Goal: Transaction & Acquisition: Purchase product/service

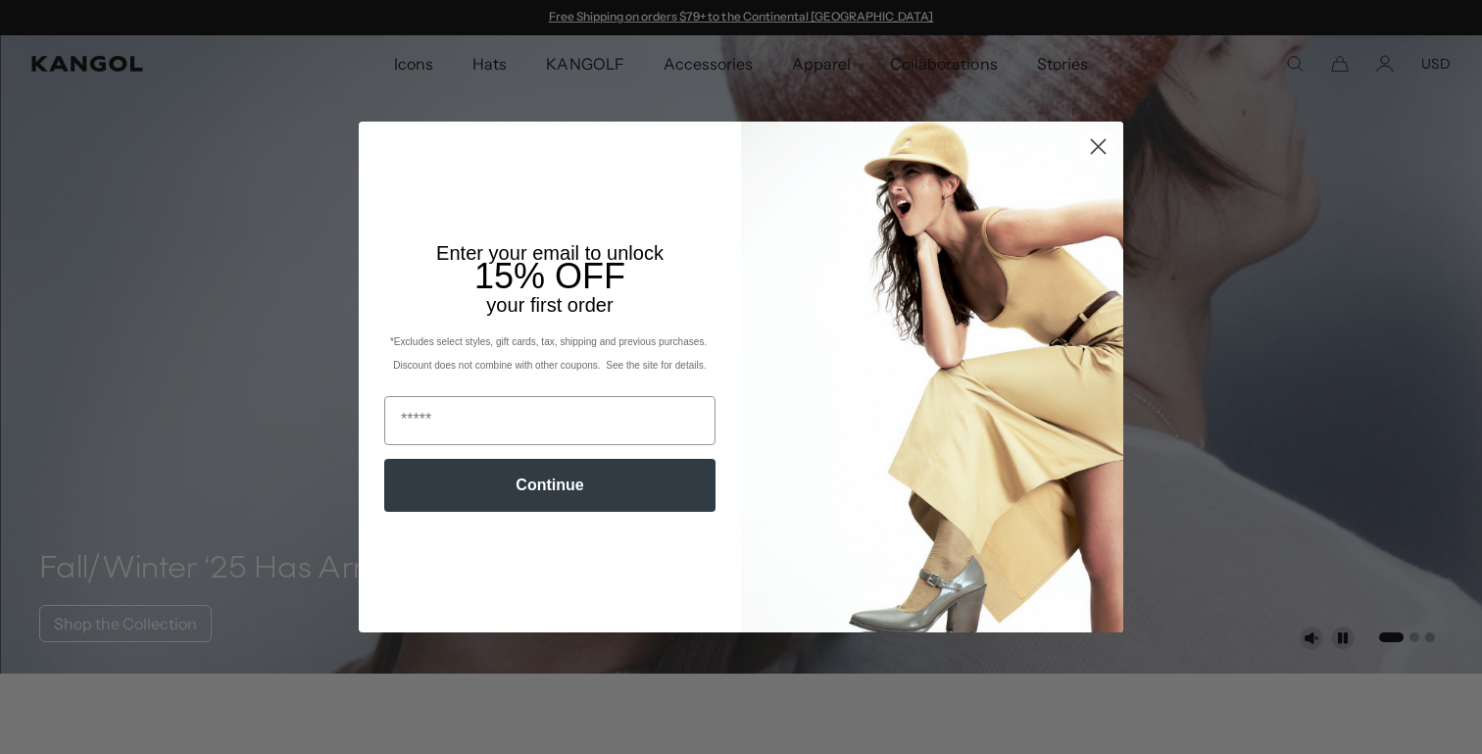
click at [1102, 144] on circle "Close dialog" at bounding box center [1098, 146] width 32 height 32
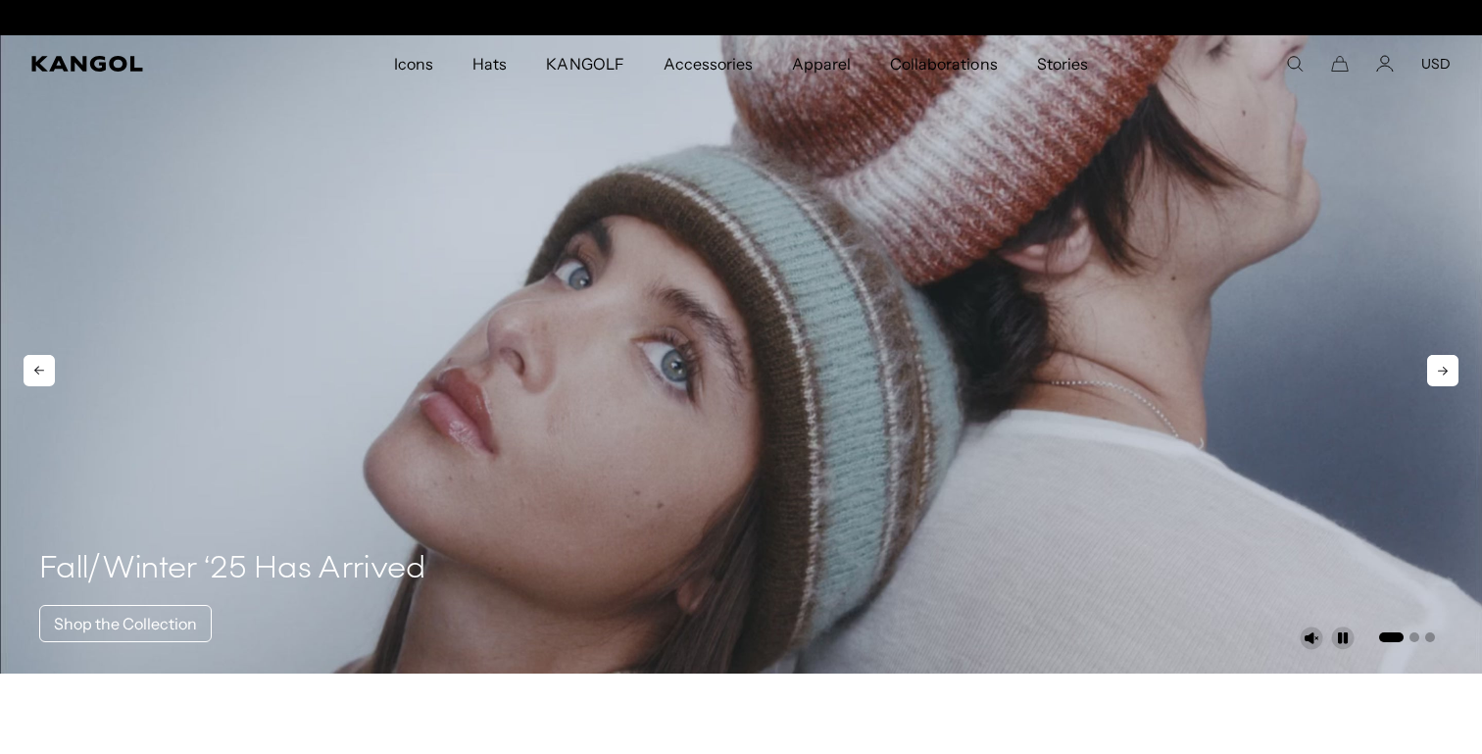
scroll to position [0, 404]
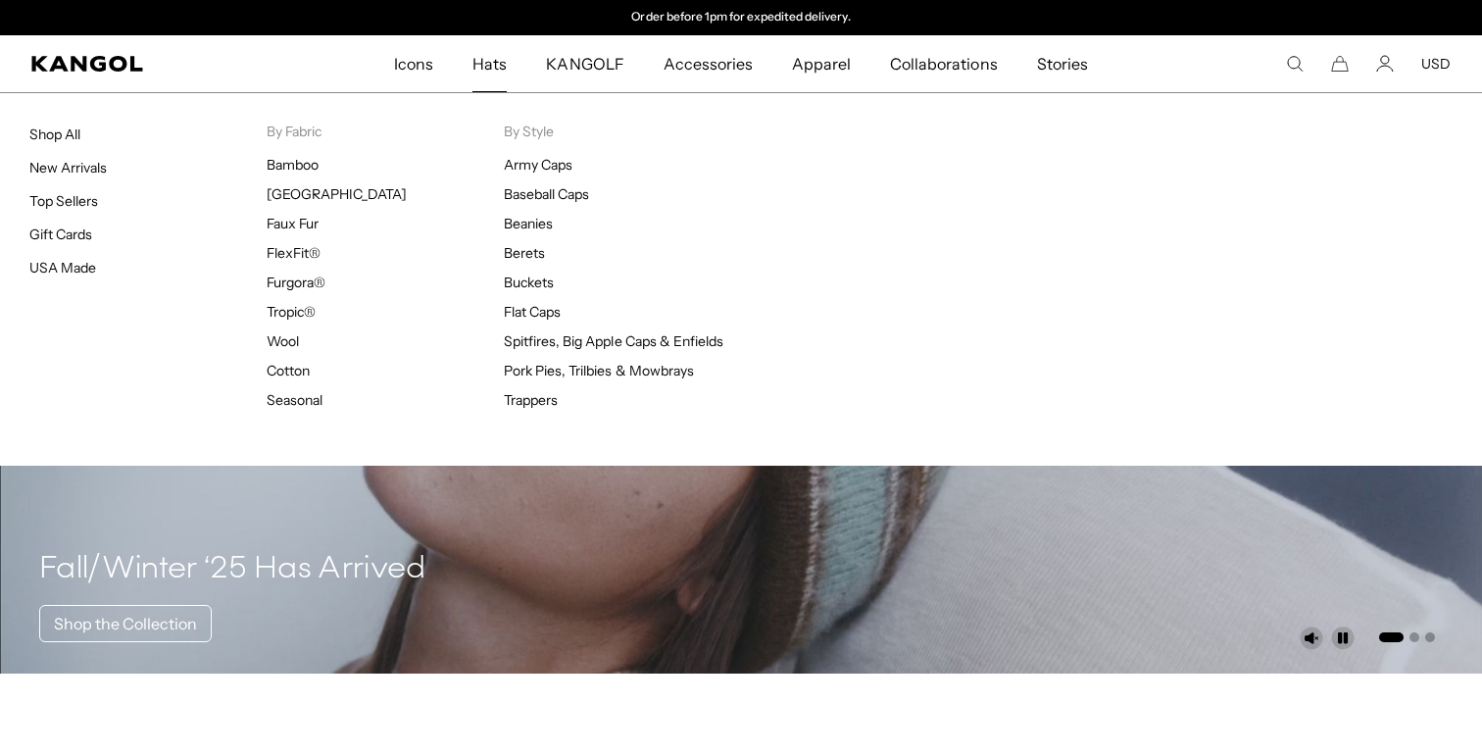
click at [488, 71] on span "Hats" at bounding box center [489, 63] width 34 height 57
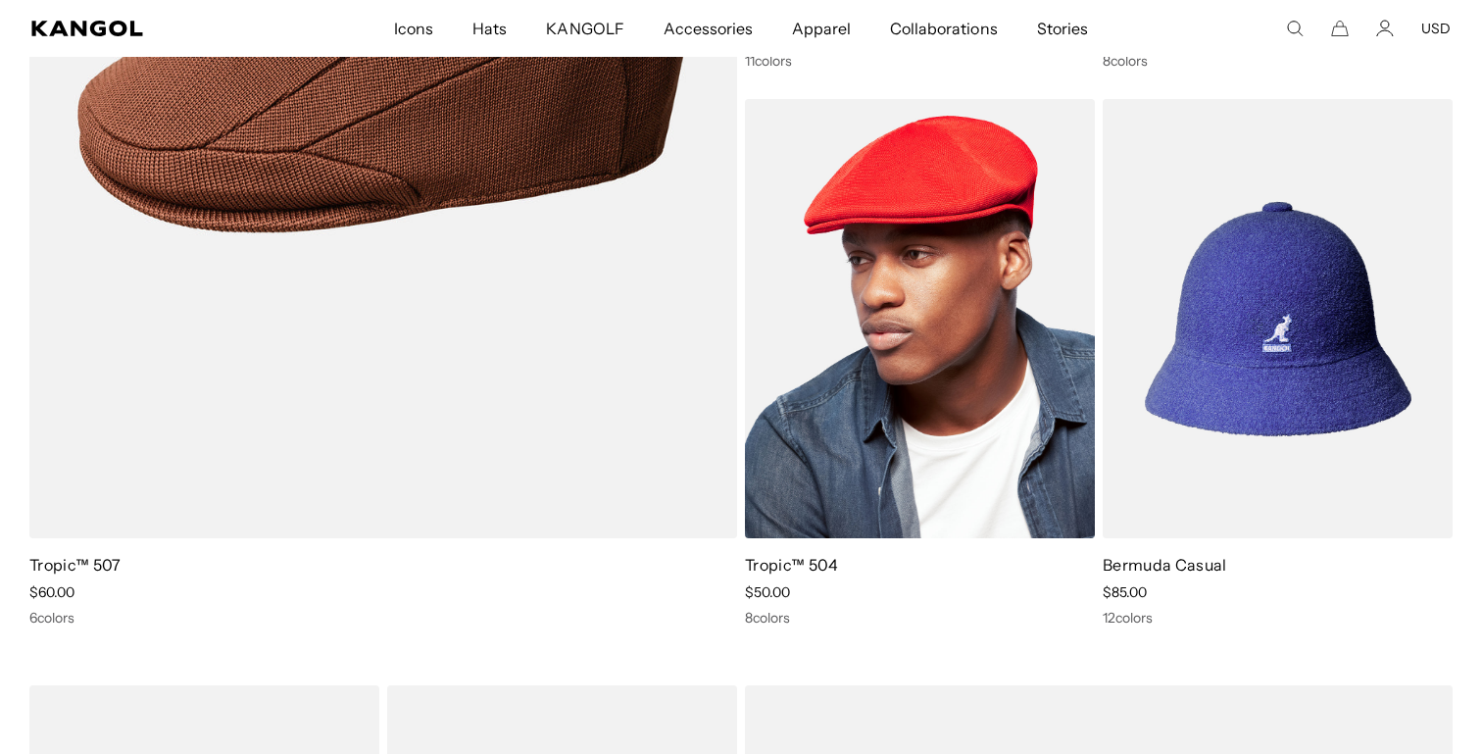
click at [825, 432] on img at bounding box center [920, 318] width 350 height 439
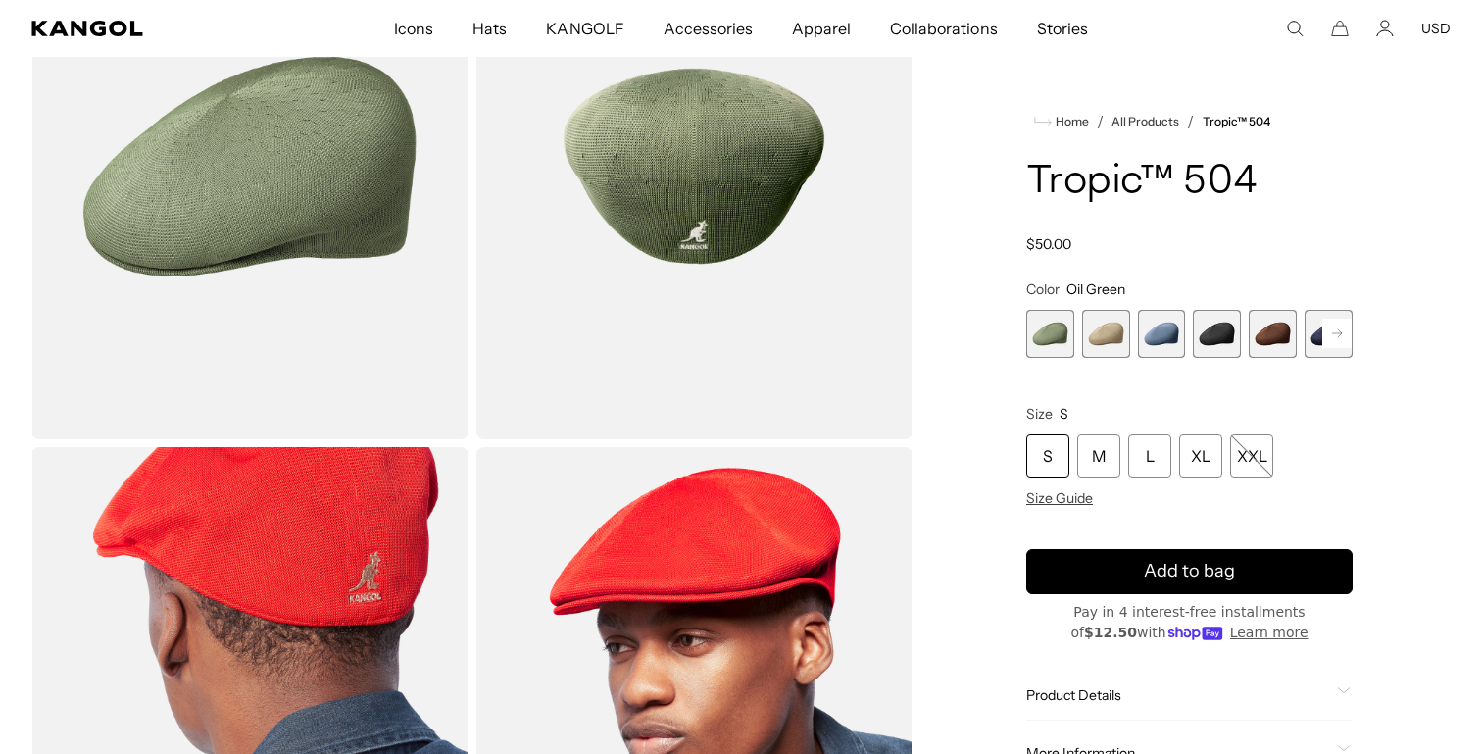
scroll to position [0, 404]
click at [1211, 335] on span "4 of 9" at bounding box center [1217, 334] width 48 height 48
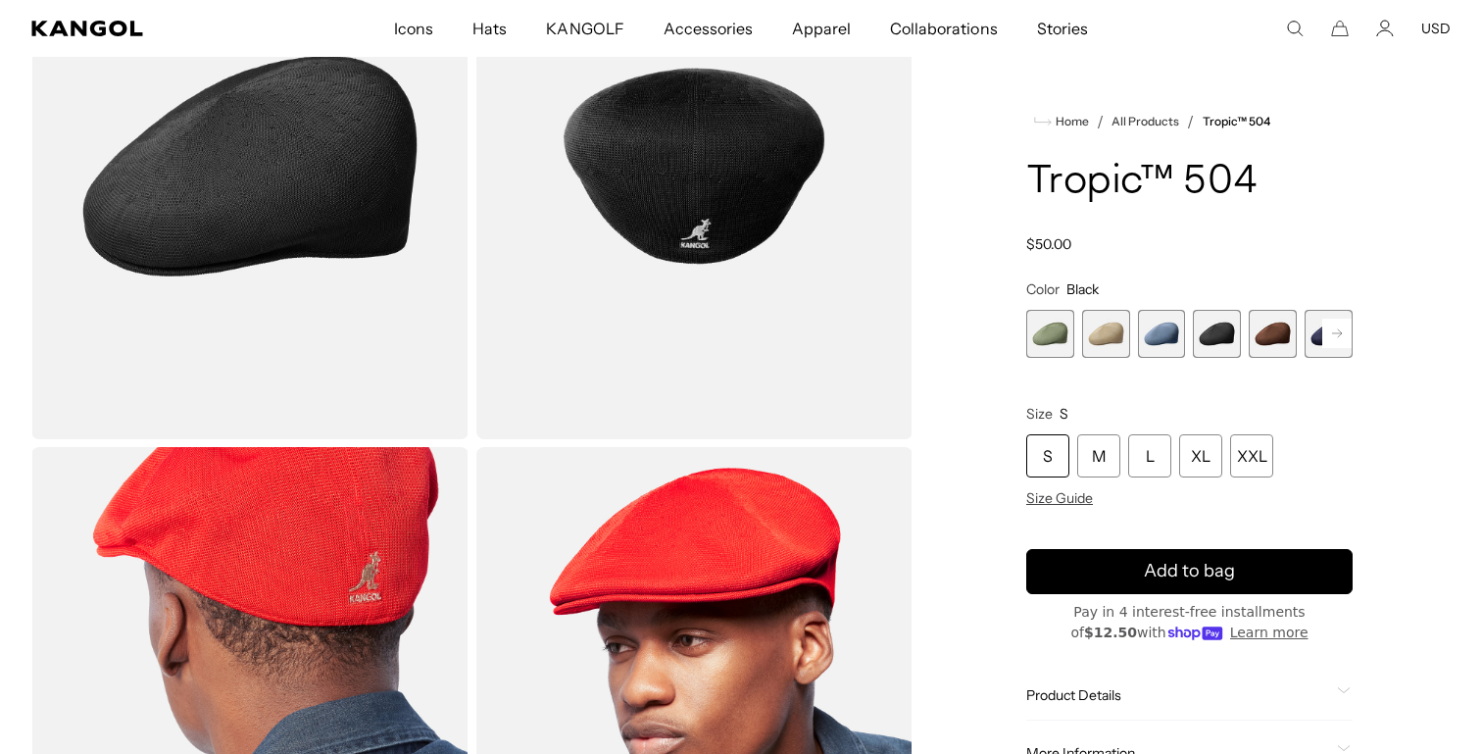
click at [1335, 329] on rect at bounding box center [1336, 332] width 29 height 29
click at [1276, 340] on span "6 of 9" at bounding box center [1272, 334] width 48 height 48
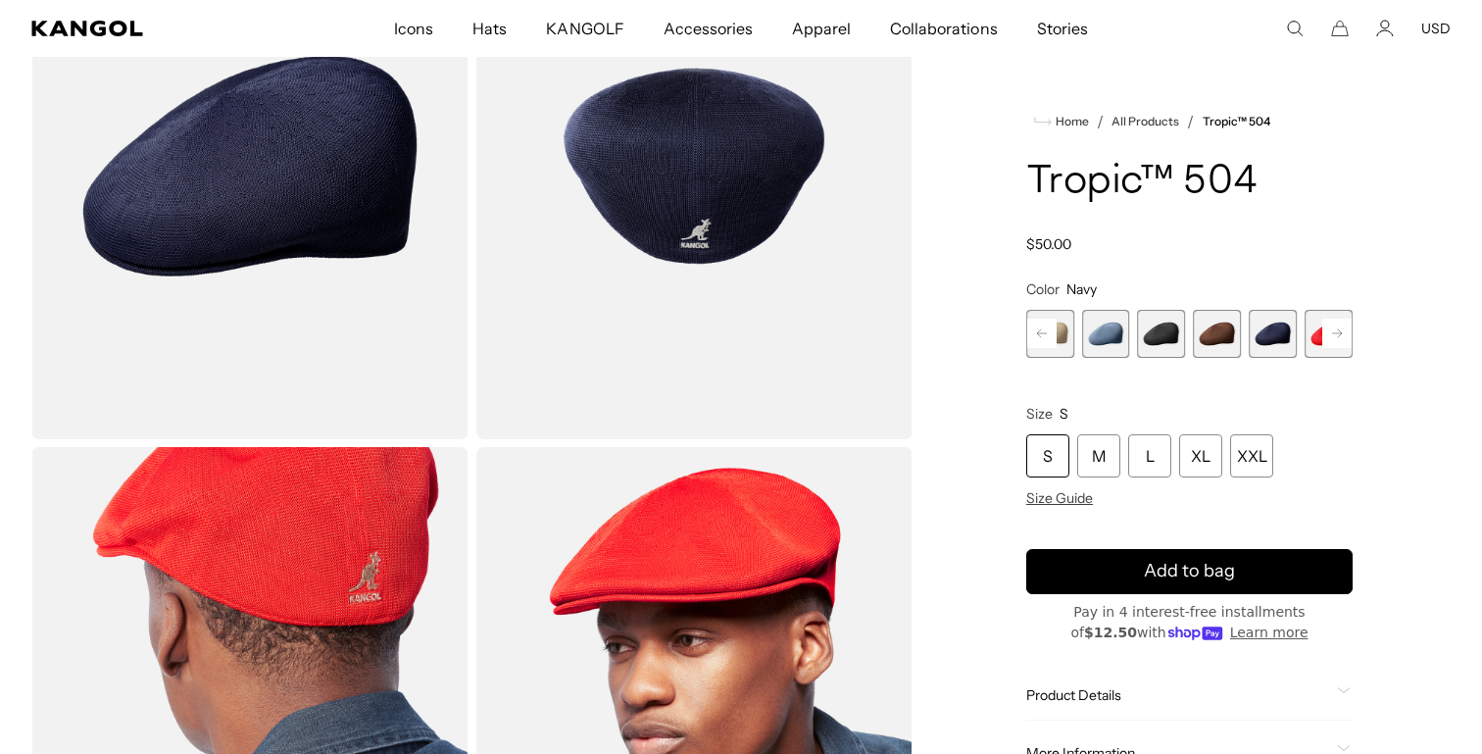
click at [1167, 347] on span "4 of 9" at bounding box center [1162, 334] width 48 height 48
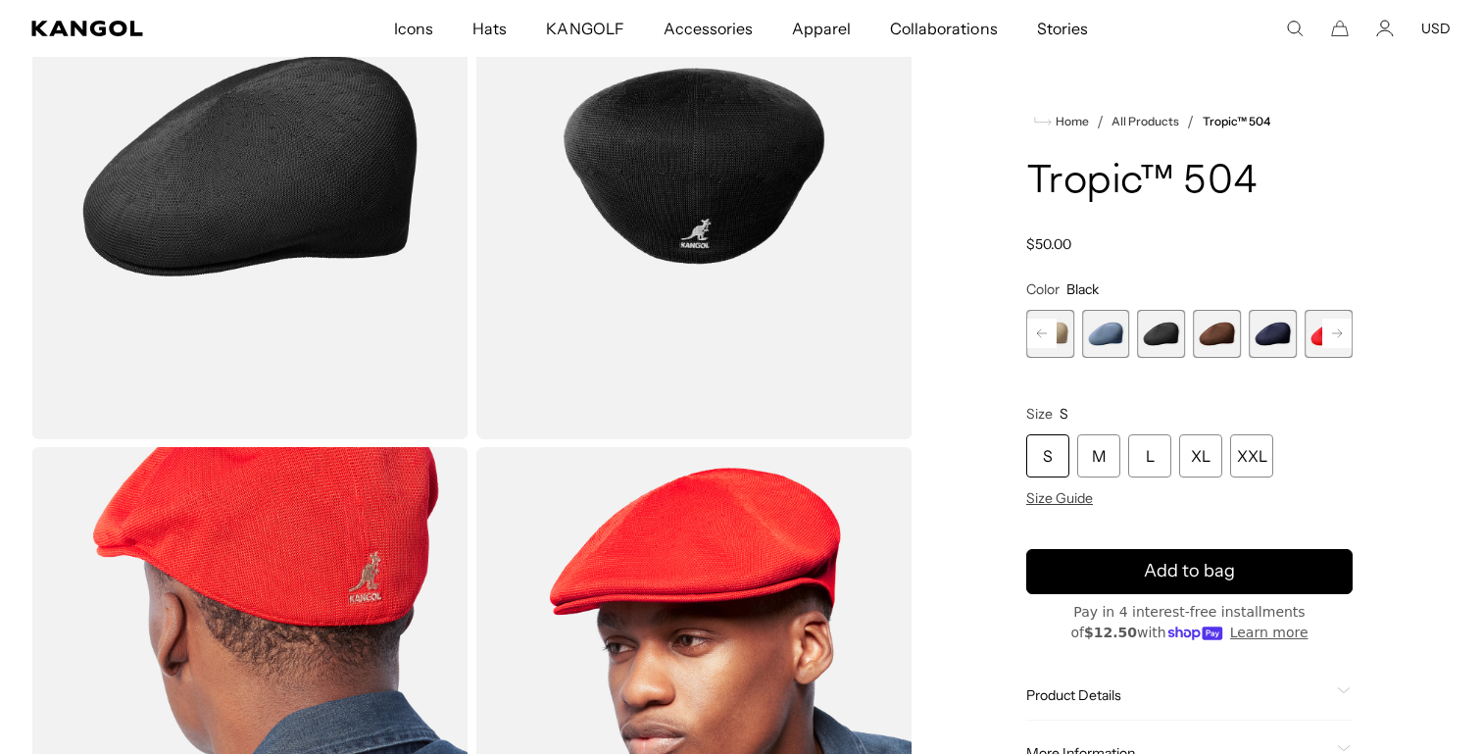
scroll to position [0, 404]
click at [1330, 339] on rect at bounding box center [1336, 332] width 29 height 29
click at [1334, 336] on rect at bounding box center [1336, 332] width 29 height 29
click at [1334, 336] on span "9 of 9" at bounding box center [1328, 334] width 48 height 48
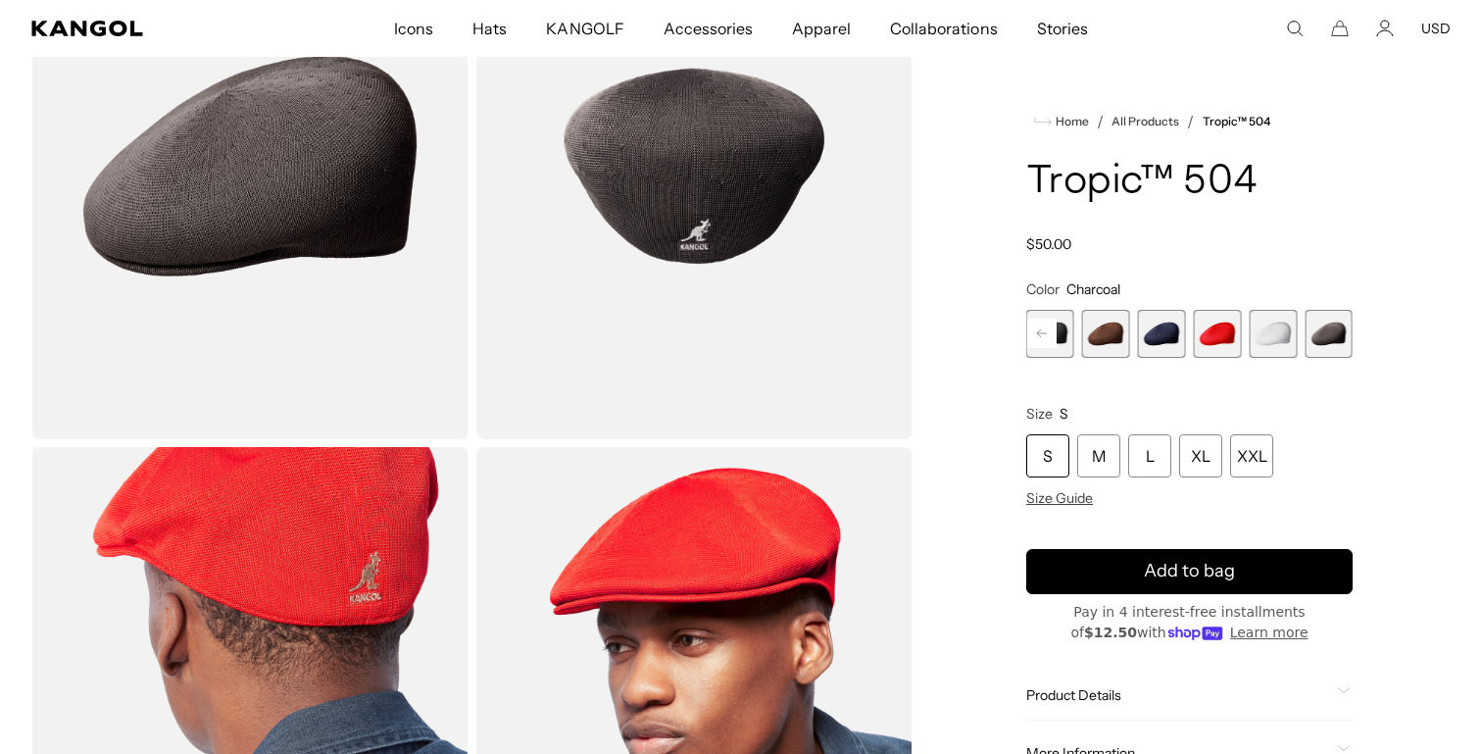
click at [1154, 339] on span "6 of 9" at bounding box center [1162, 334] width 48 height 48
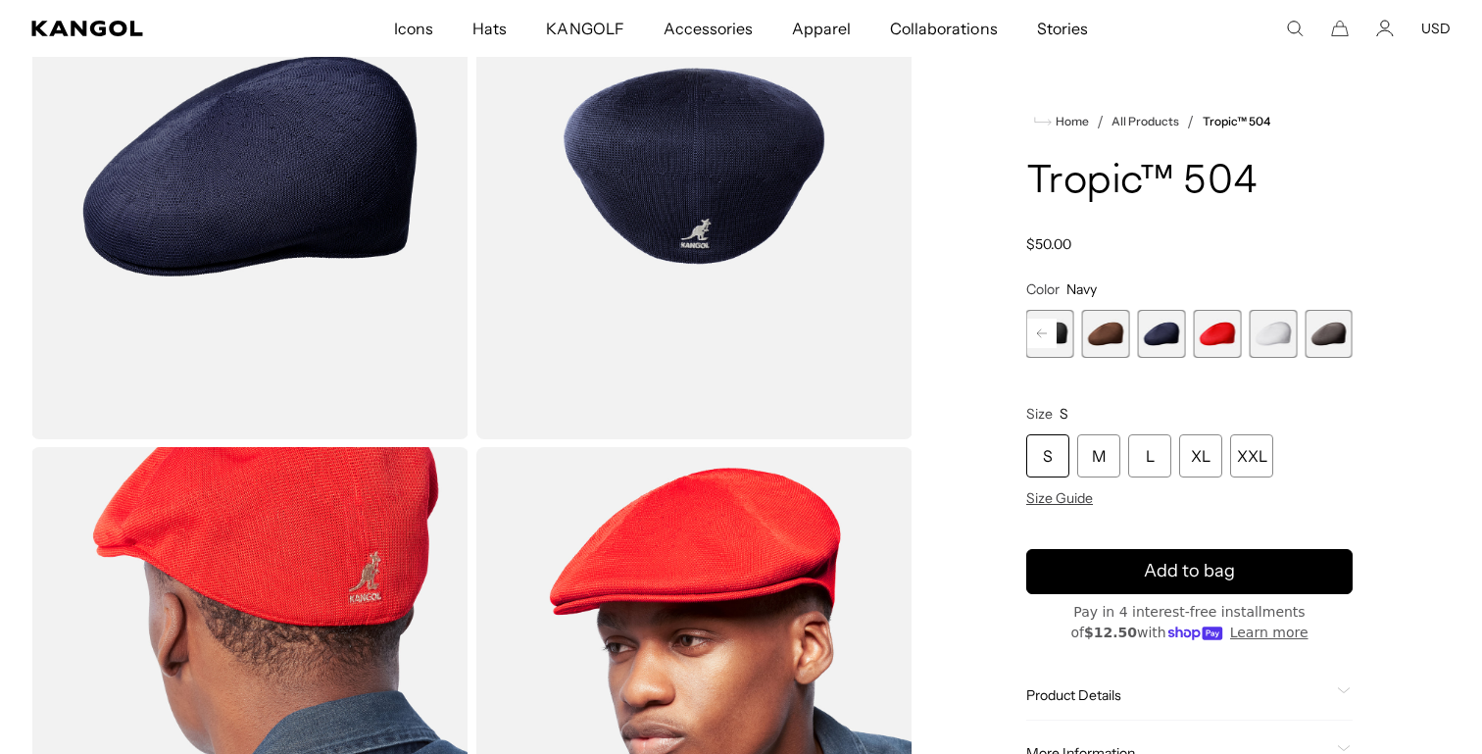
click at [1064, 345] on span "4 of 9" at bounding box center [1050, 334] width 48 height 48
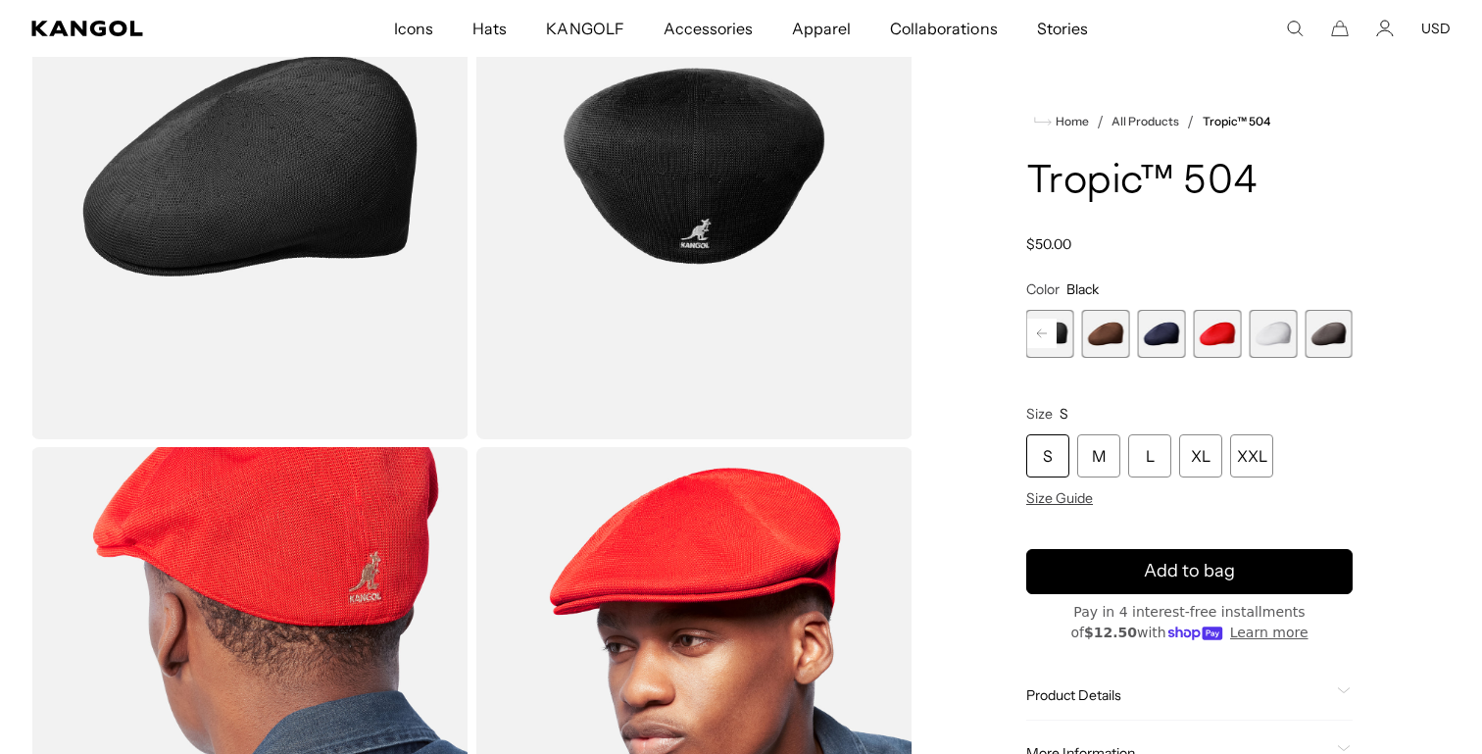
click at [1172, 331] on span "6 of 9" at bounding box center [1162, 334] width 48 height 48
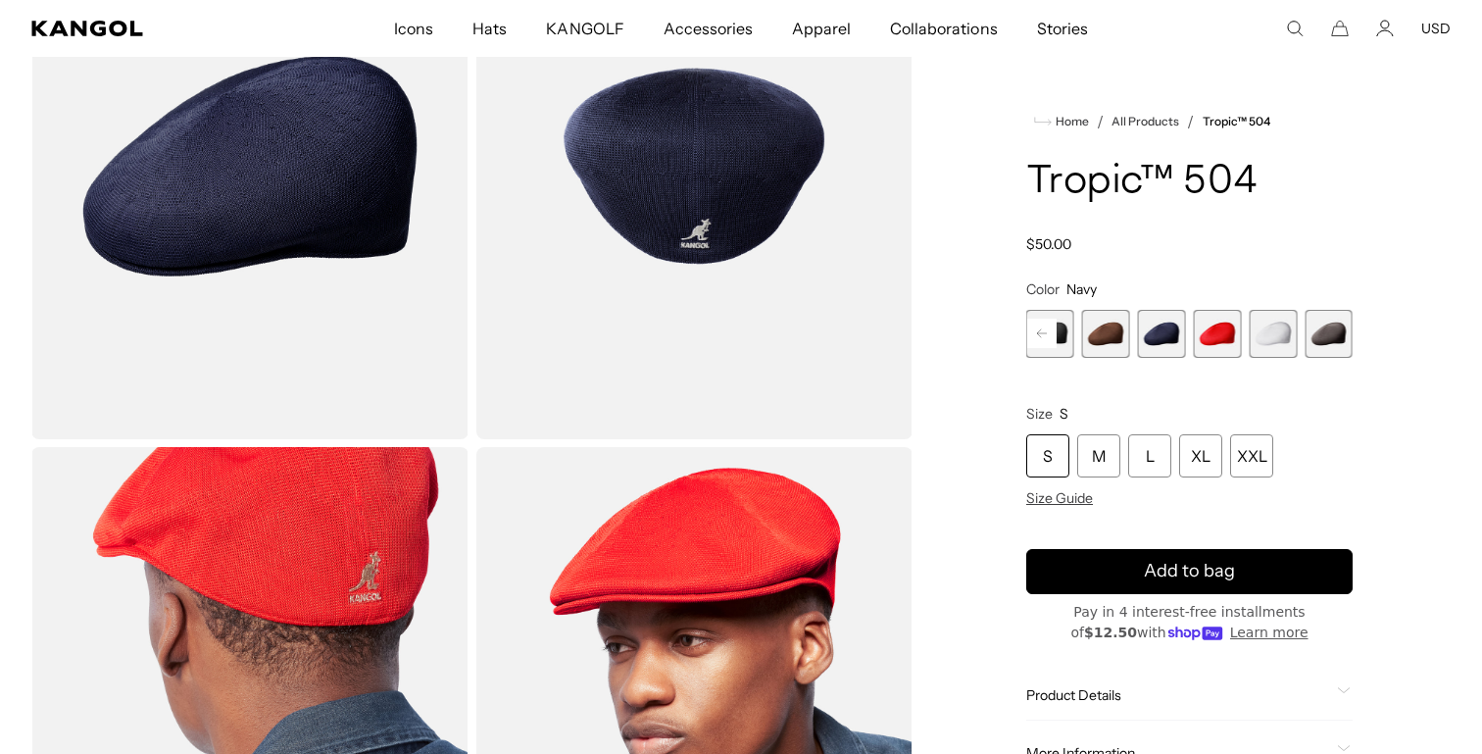
click at [1062, 351] on span "4 of 9" at bounding box center [1050, 334] width 48 height 48
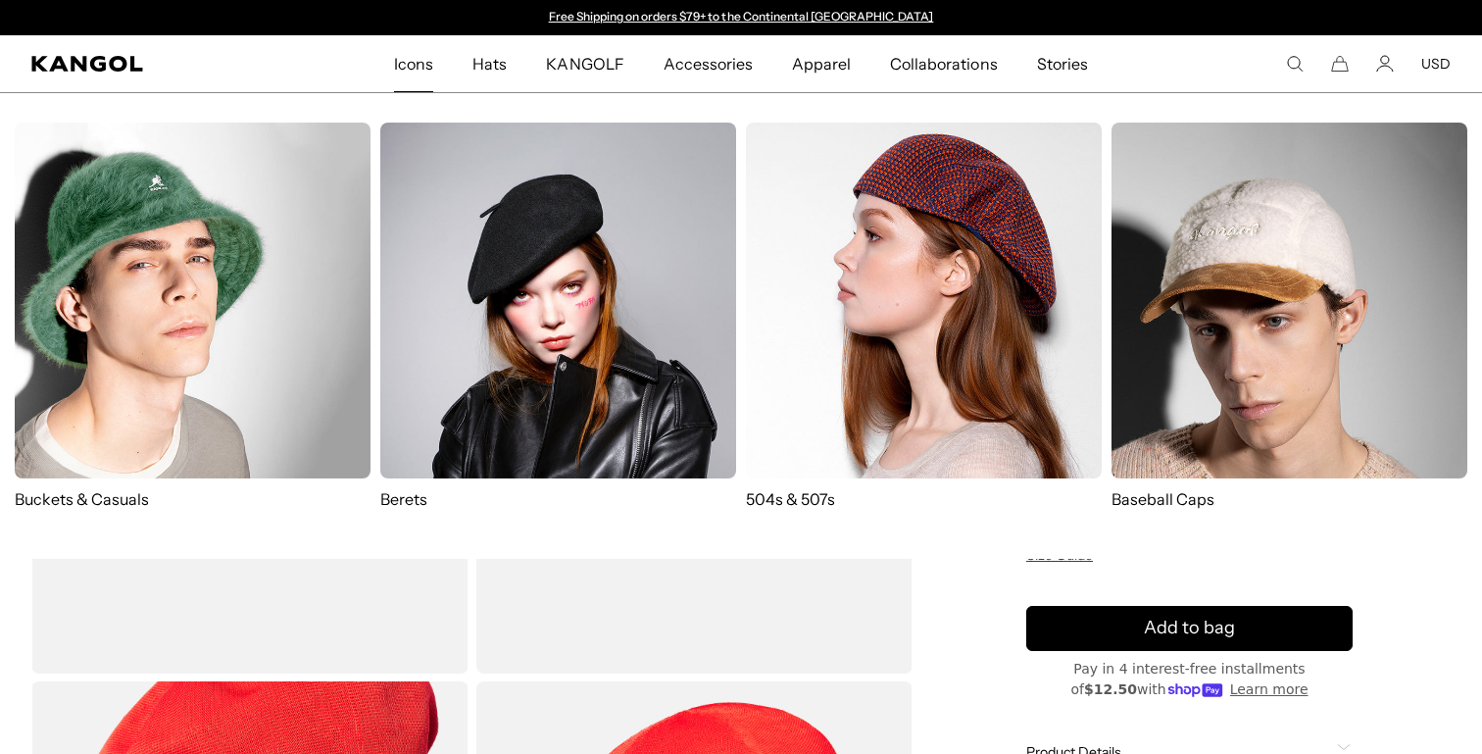
click at [773, 306] on img at bounding box center [924, 300] width 356 height 356
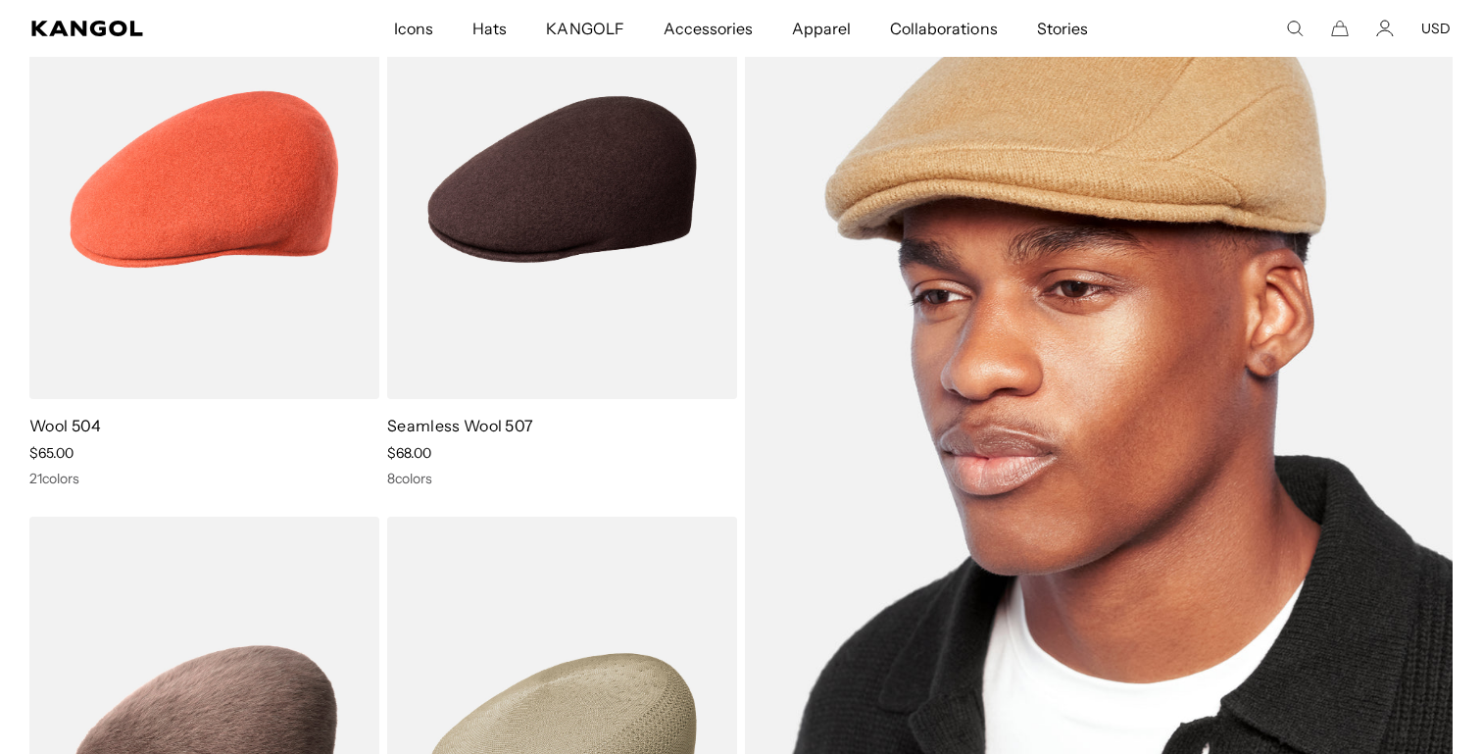
click at [821, 463] on img at bounding box center [1099, 458] width 708 height 996
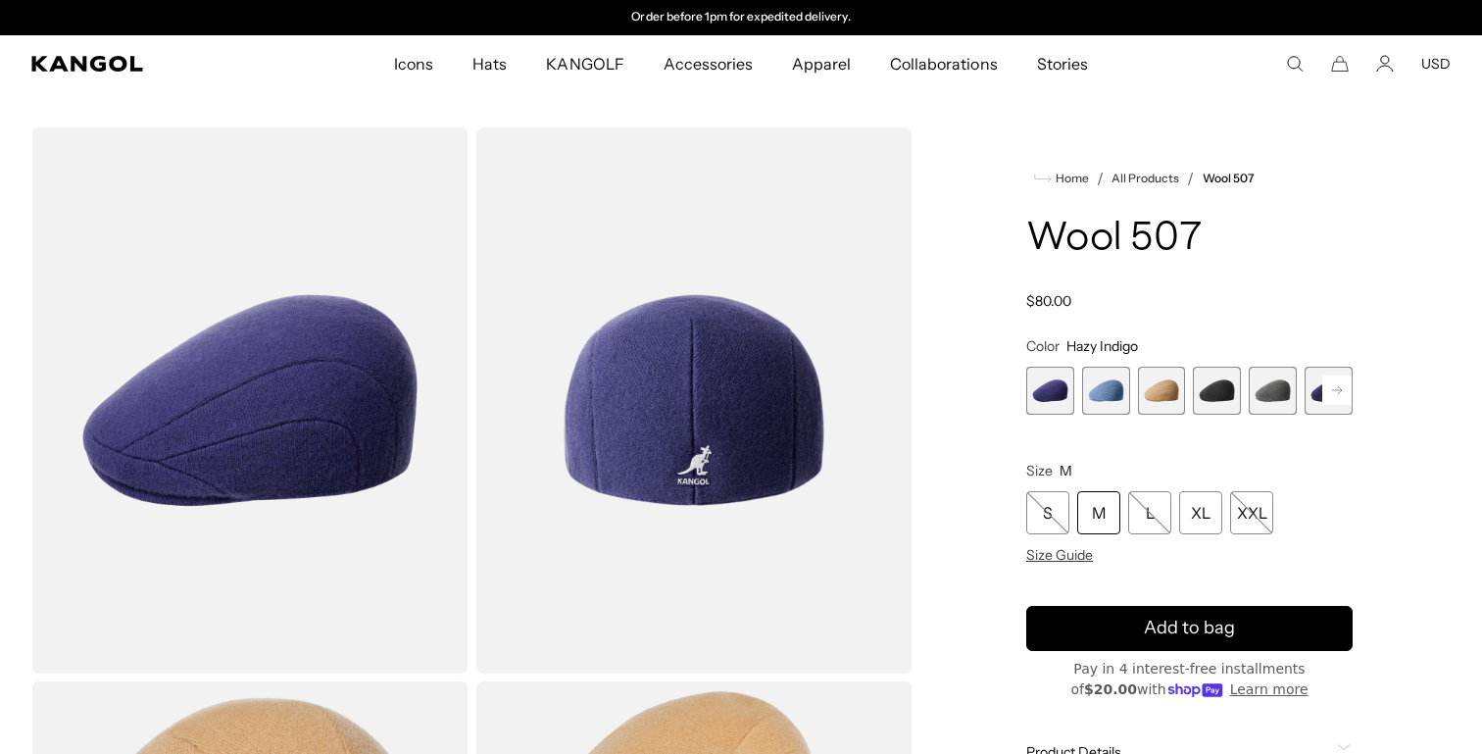
click at [1116, 394] on span "2 of 7" at bounding box center [1106, 390] width 48 height 48
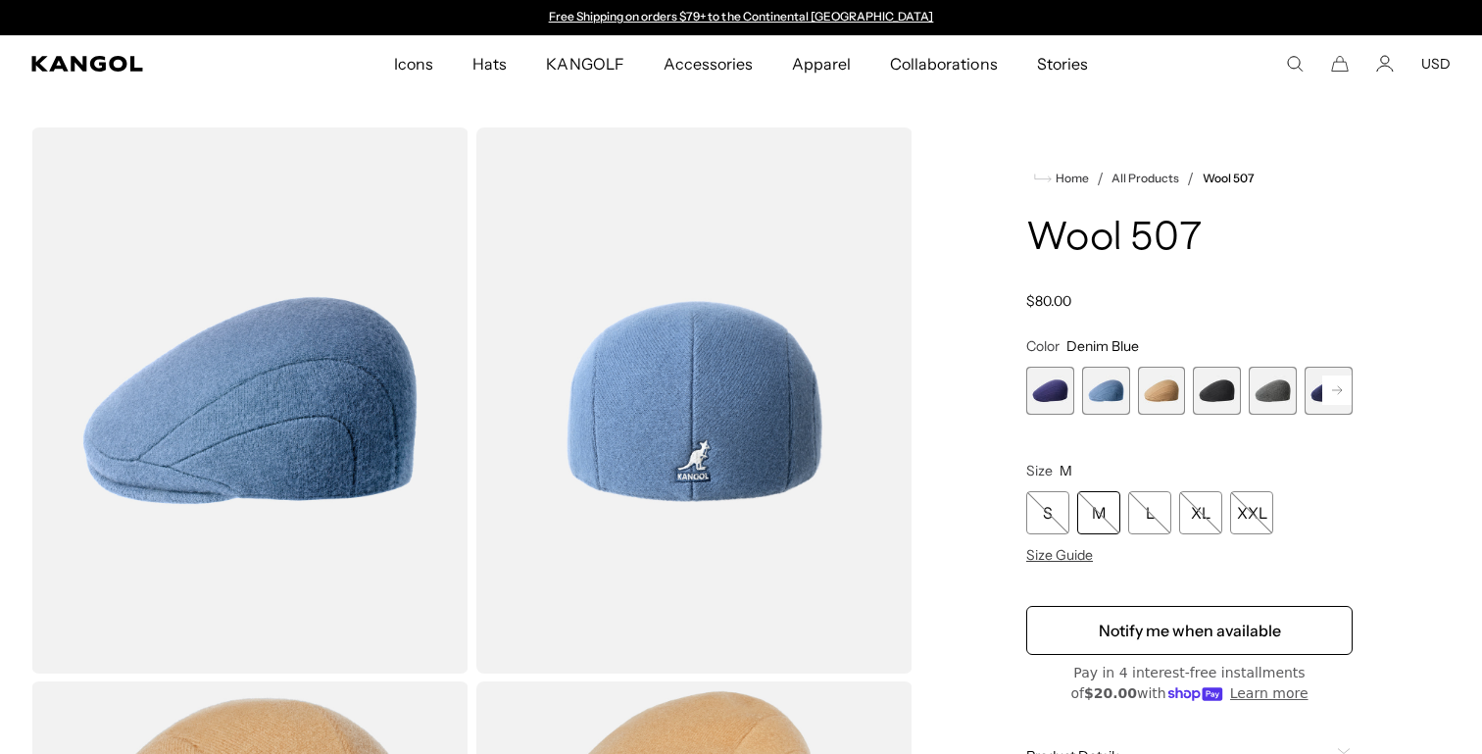
click at [1158, 389] on span "3 of 7" at bounding box center [1162, 390] width 48 height 48
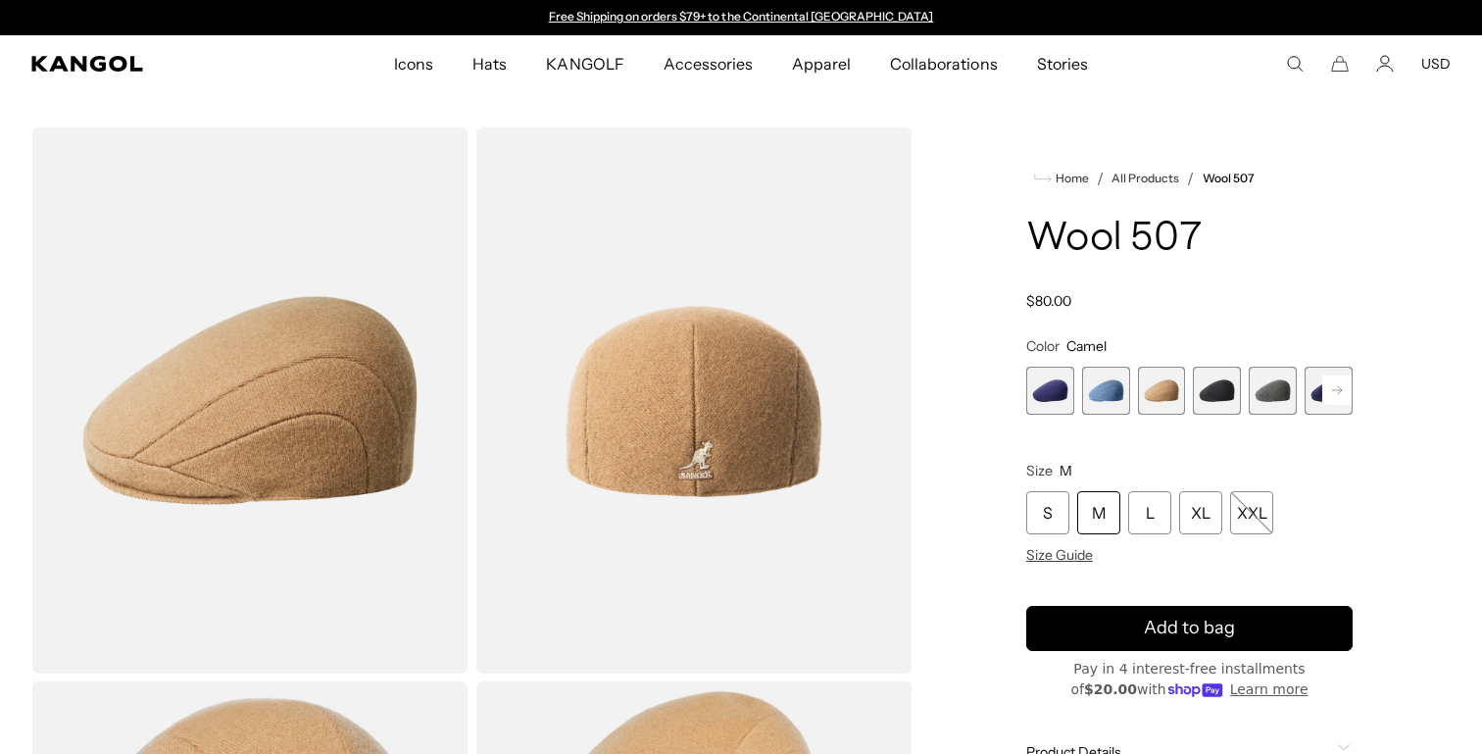
click at [1207, 388] on span "4 of 7" at bounding box center [1217, 390] width 48 height 48
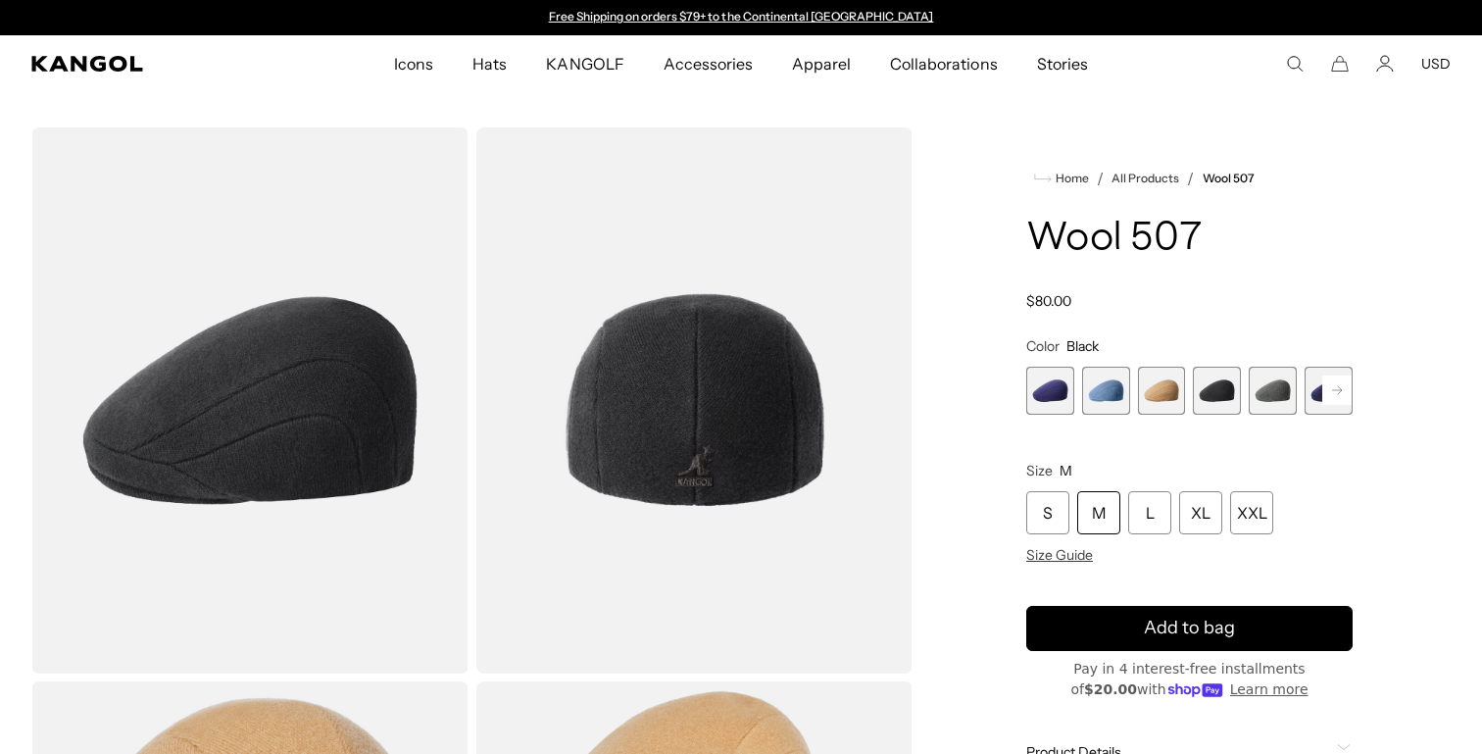
click at [1276, 381] on span "5 of 7" at bounding box center [1272, 390] width 48 height 48
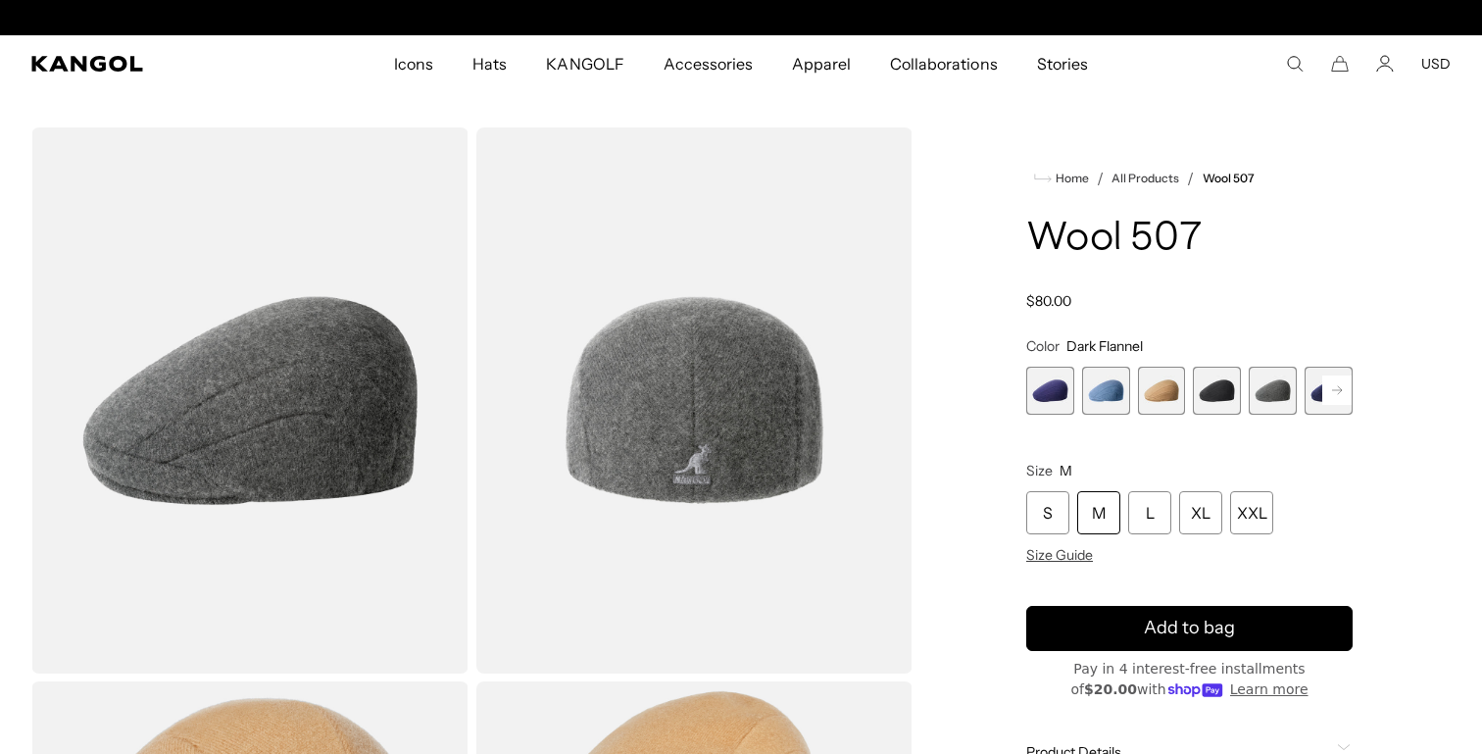
click at [1328, 384] on rect at bounding box center [1336, 389] width 29 height 29
click at [1275, 390] on span "6 of 7" at bounding box center [1272, 390] width 48 height 48
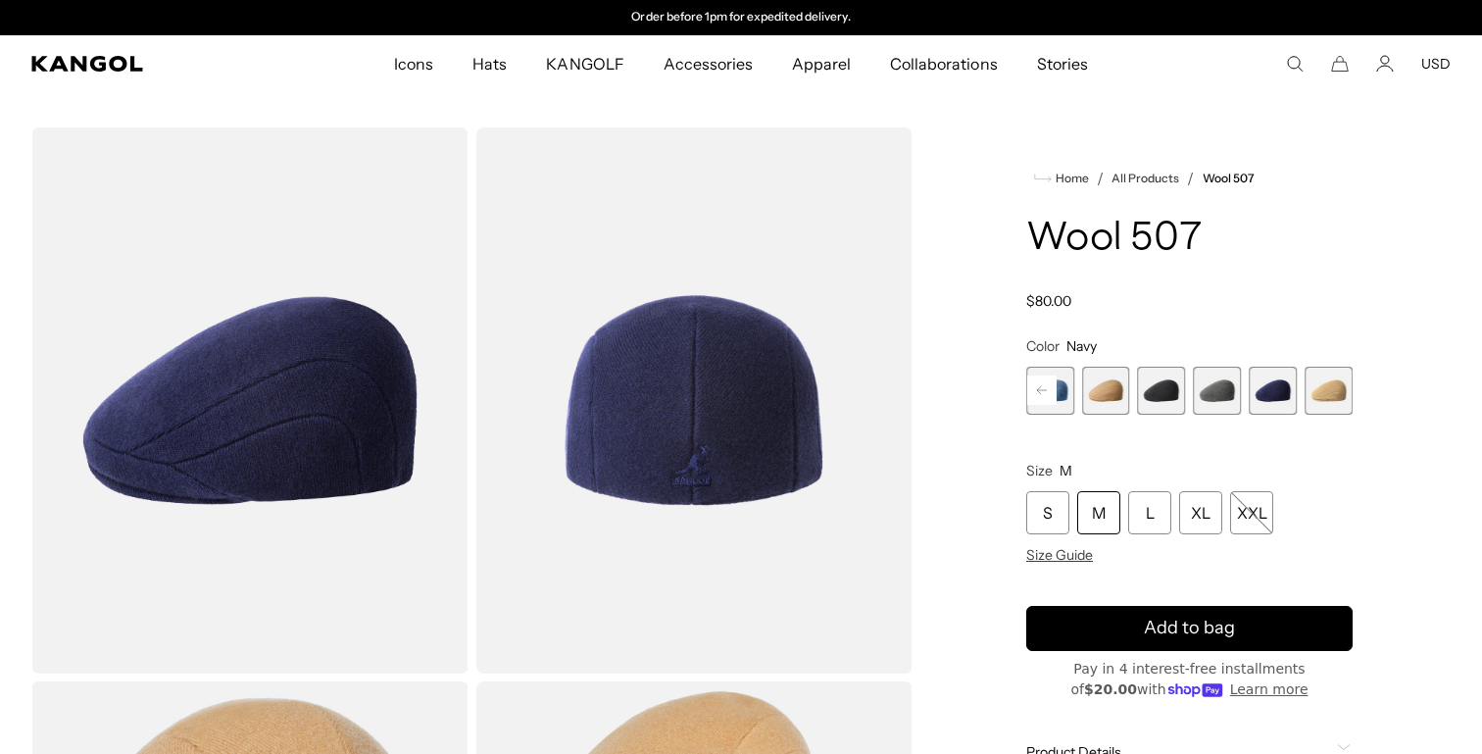
click at [1319, 391] on span "7 of 7" at bounding box center [1328, 390] width 48 height 48
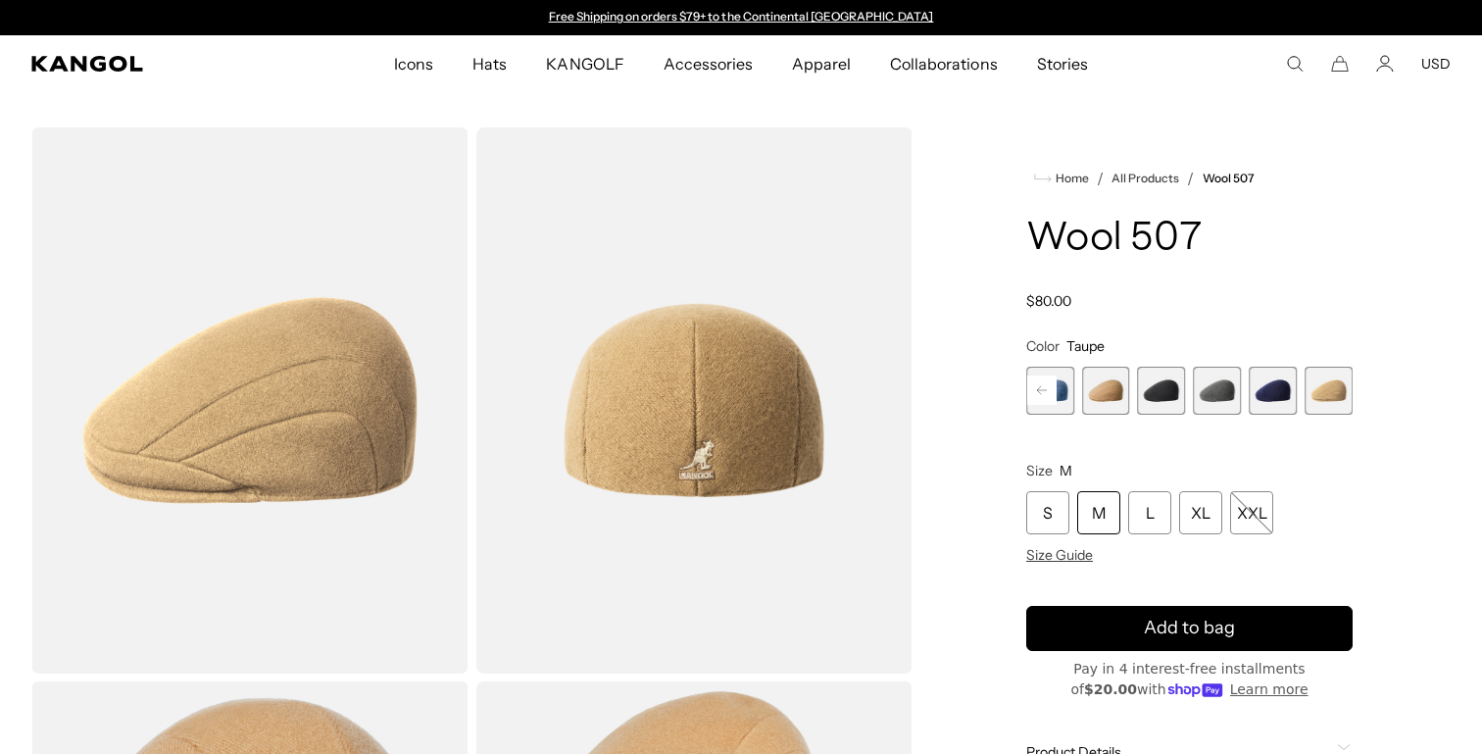
click at [1142, 385] on span "4 of 7" at bounding box center [1162, 390] width 48 height 48
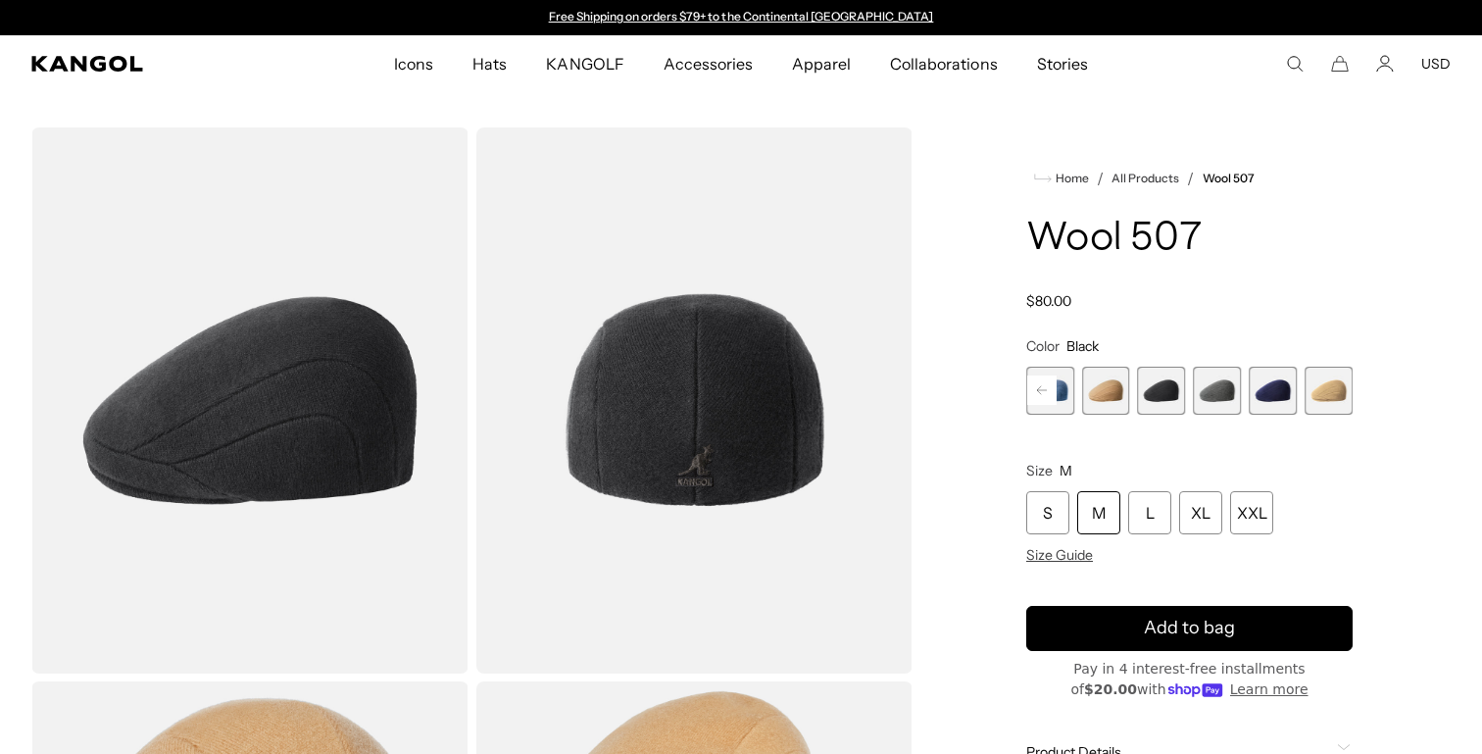
click at [1286, 397] on span "6 of 7" at bounding box center [1272, 390] width 48 height 48
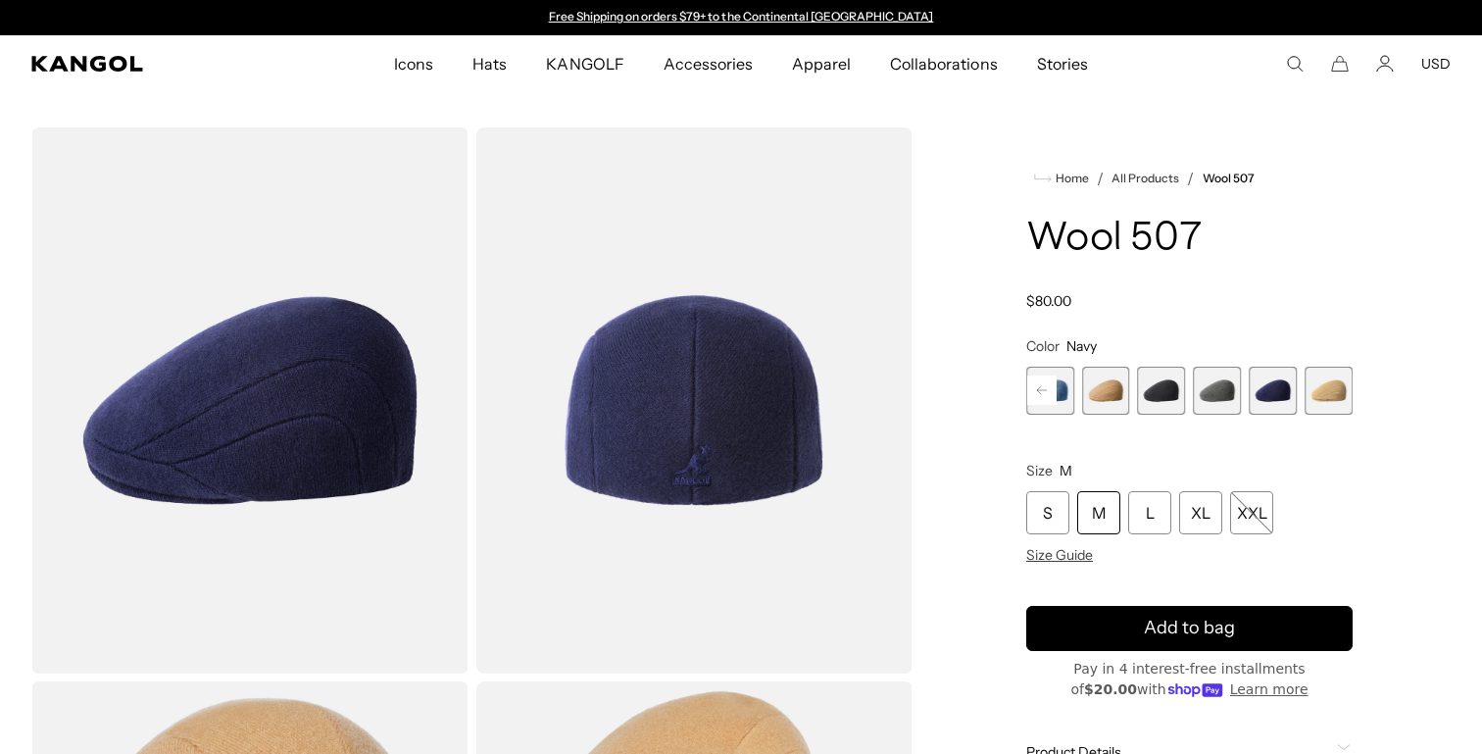
click at [1066, 393] on span "2 of 7" at bounding box center [1050, 390] width 48 height 48
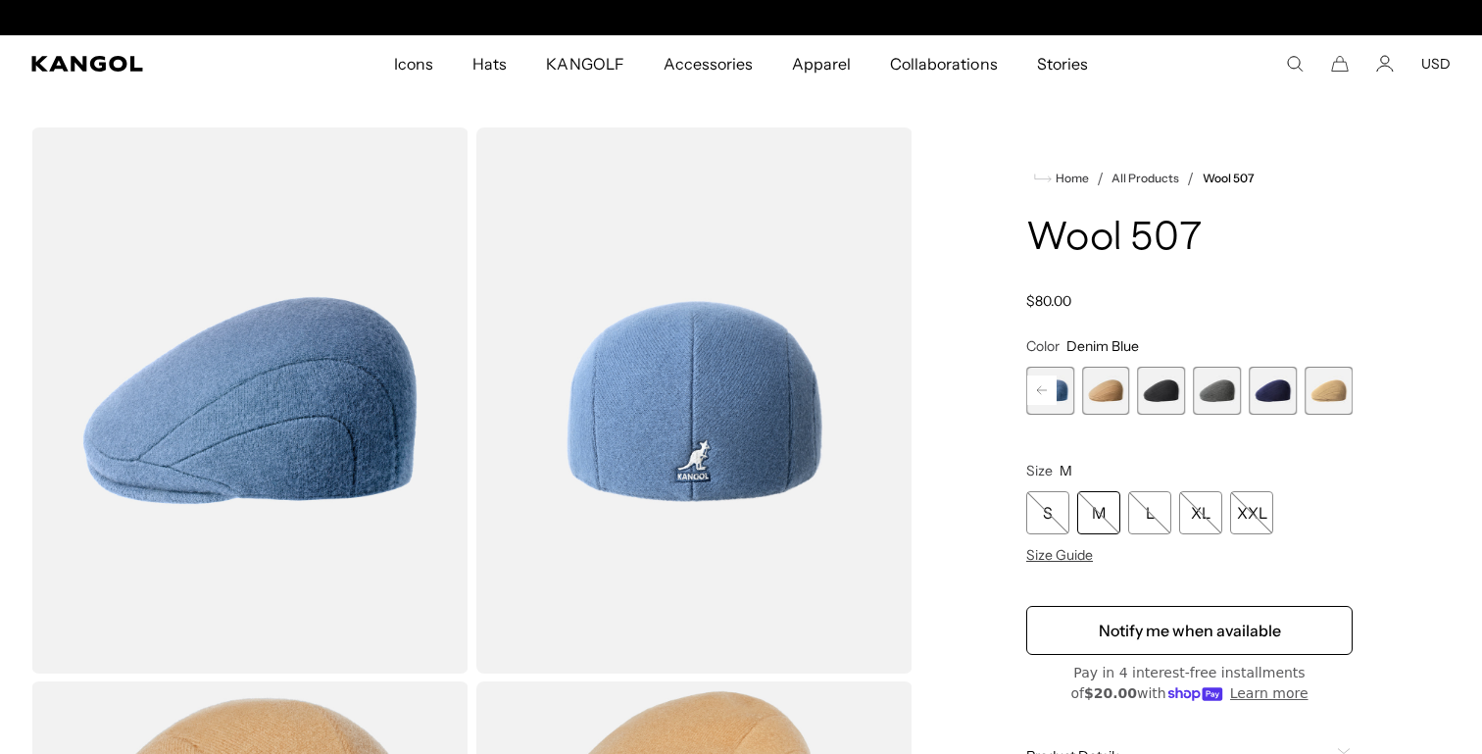
scroll to position [0, 404]
click at [1161, 395] on span "4 of 7" at bounding box center [1162, 390] width 48 height 48
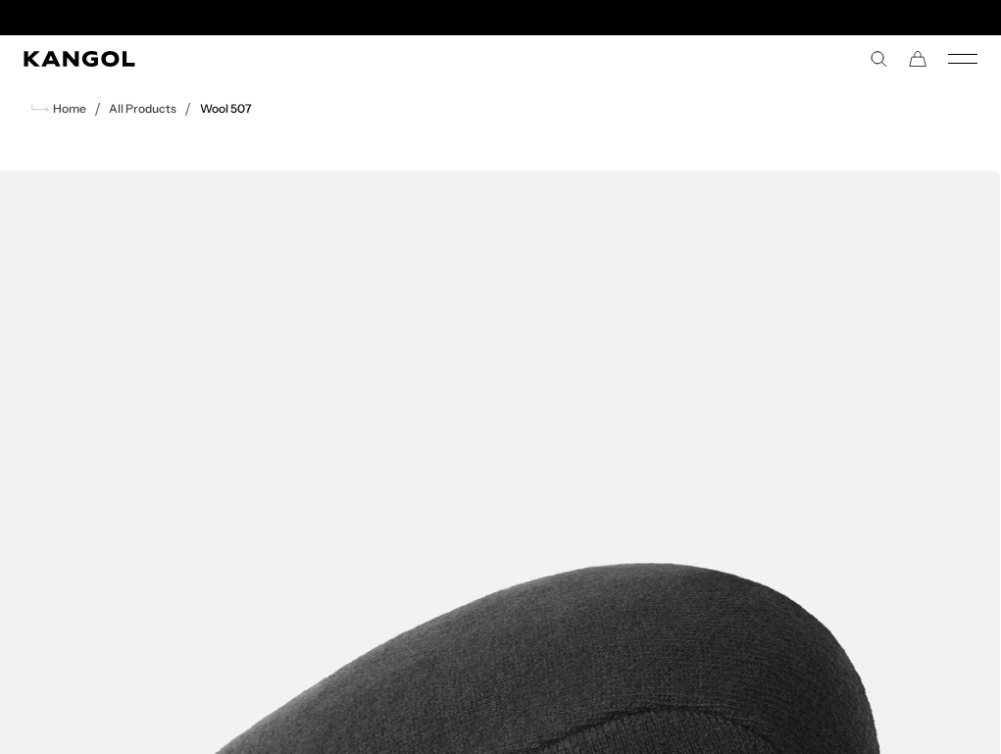
scroll to position [0, 404]
